Goal: Use online tool/utility: Use online tool/utility

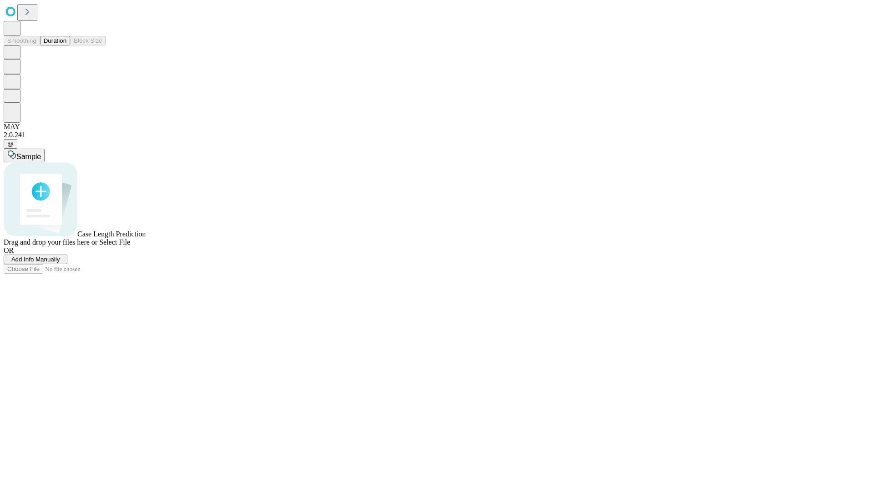
click at [66, 45] on button "Duration" at bounding box center [55, 41] width 30 height 10
click at [41, 153] on span "Sample" at bounding box center [28, 157] width 25 height 8
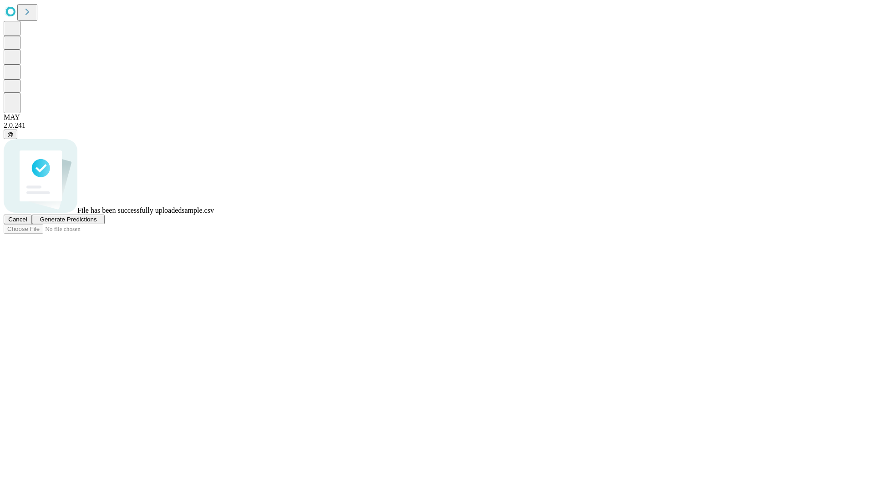
click at [96, 223] on span "Generate Predictions" at bounding box center [68, 219] width 57 height 7
